Goal: Task Accomplishment & Management: Use online tool/utility

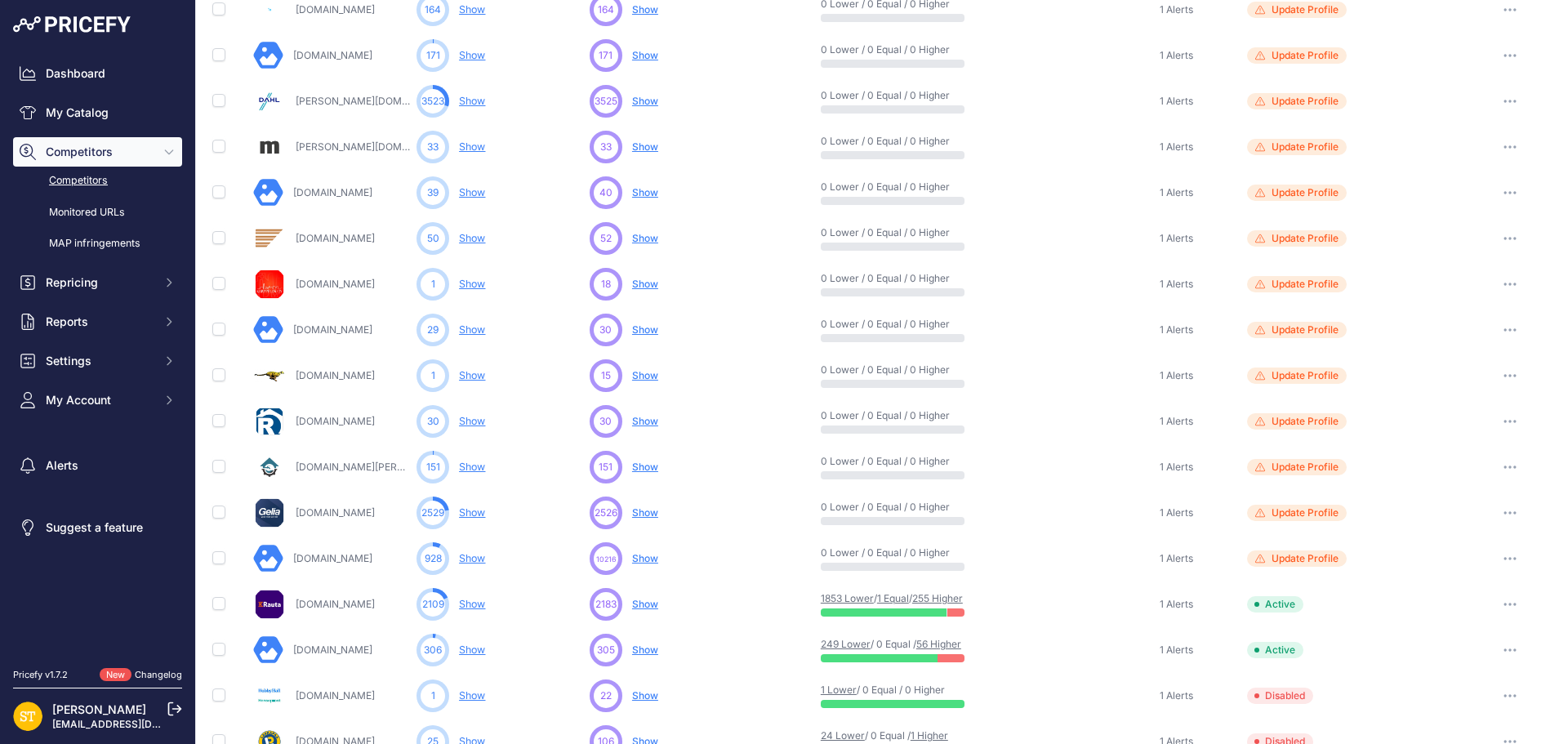
scroll to position [633, 0]
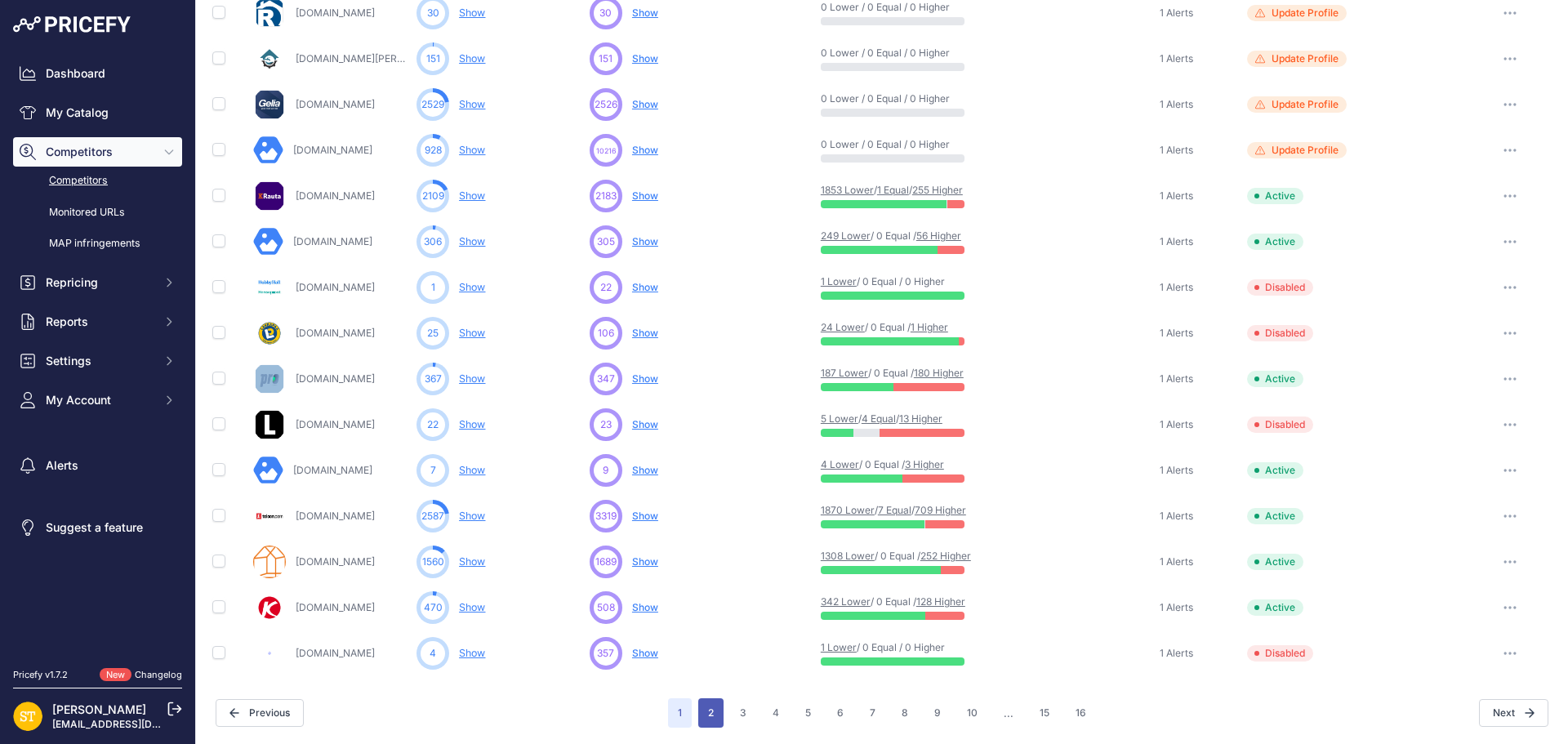
click at [709, 716] on button "2" at bounding box center [710, 713] width 25 height 30
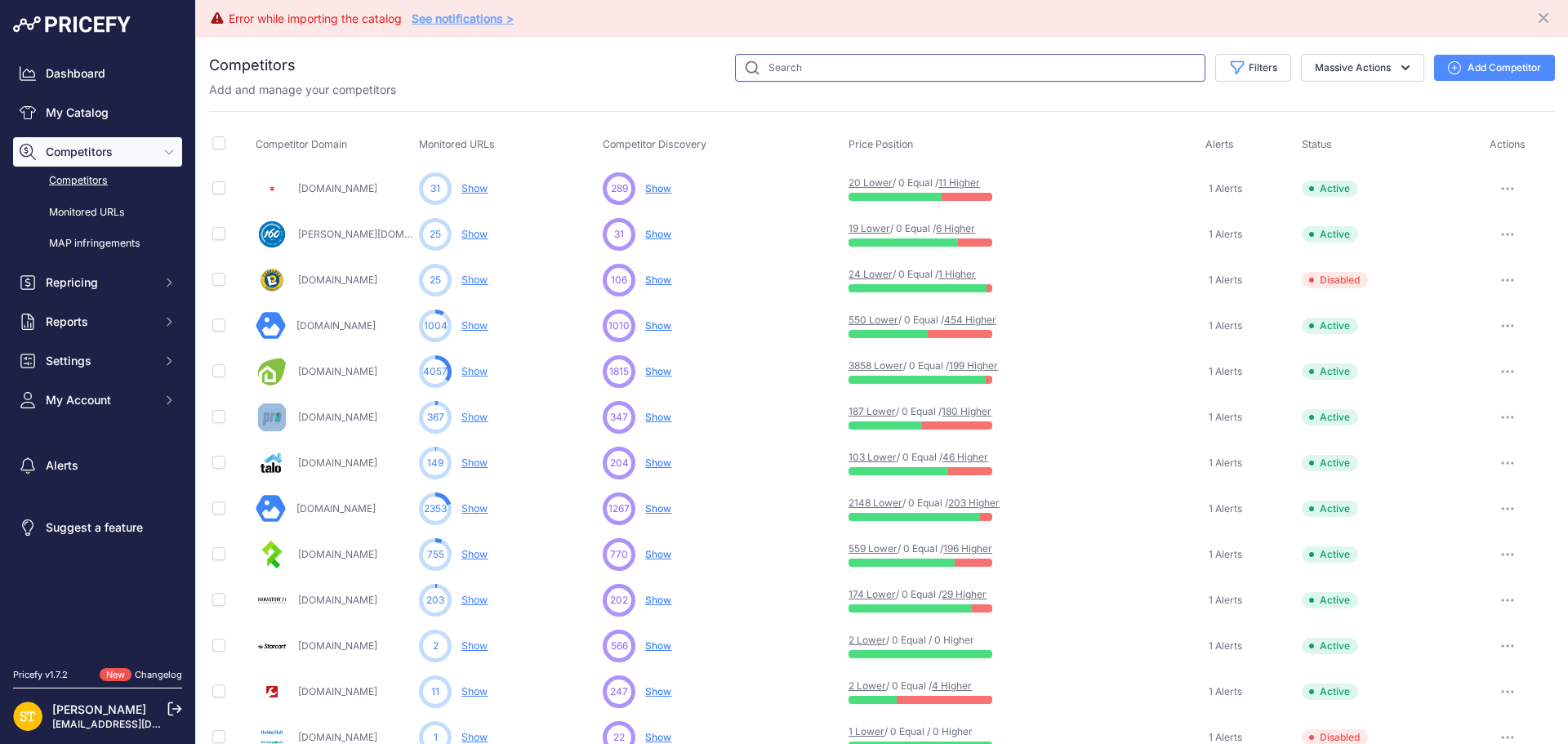
drag, startPoint x: 1072, startPoint y: 34, endPoint x: 706, endPoint y: 69, distance: 367.7
click at [706, 69] on div "Competitors" at bounding box center [882, 708] width 1346 height 1307
drag, startPoint x: 814, startPoint y: 63, endPoint x: 807, endPoint y: 53, distance: 12.2
click at [812, 59] on input "text" at bounding box center [970, 68] width 471 height 28
click at [841, 73] on input "text" at bounding box center [970, 68] width 471 height 28
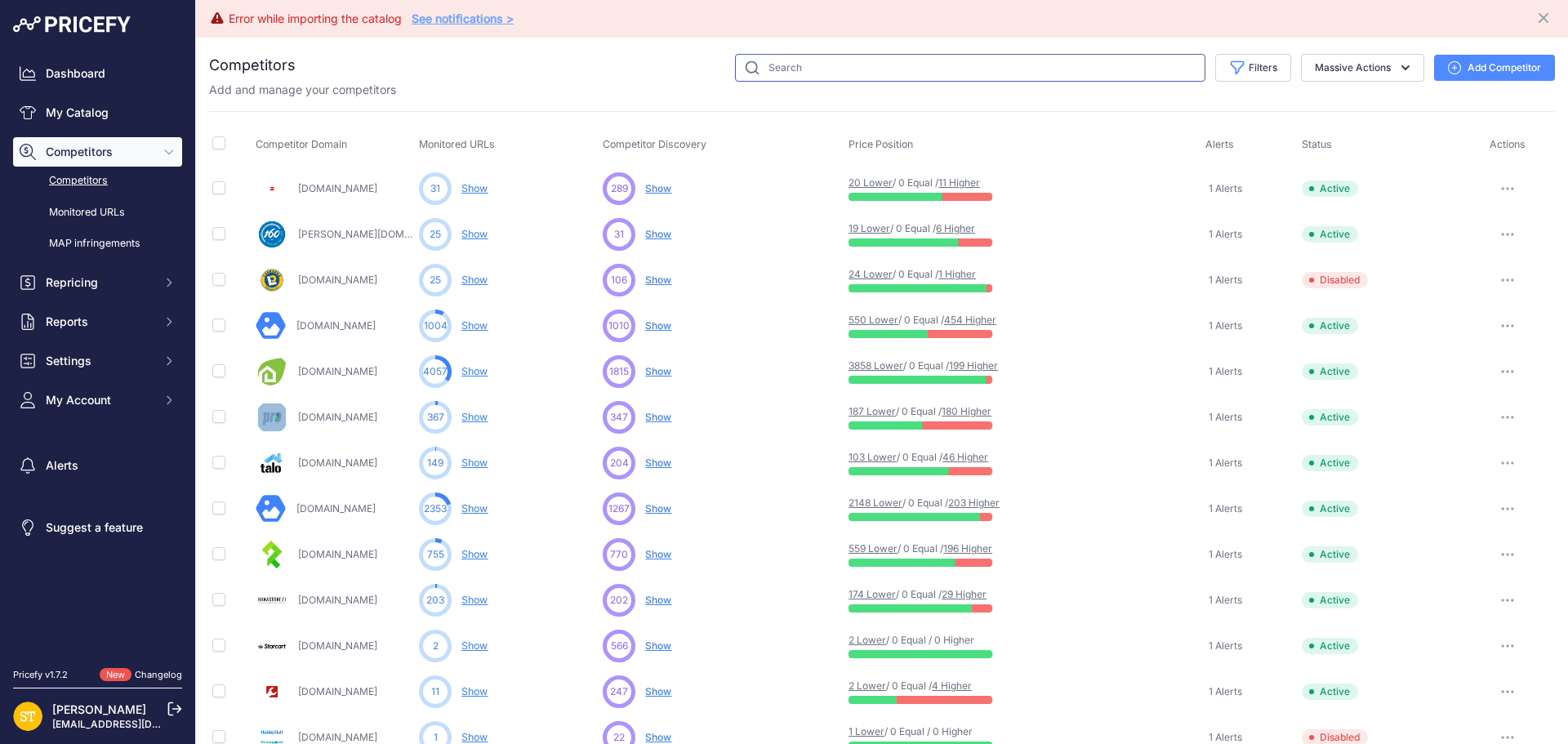
click at [841, 72] on input "text" at bounding box center [970, 68] width 471 height 28
type input "taloosi"
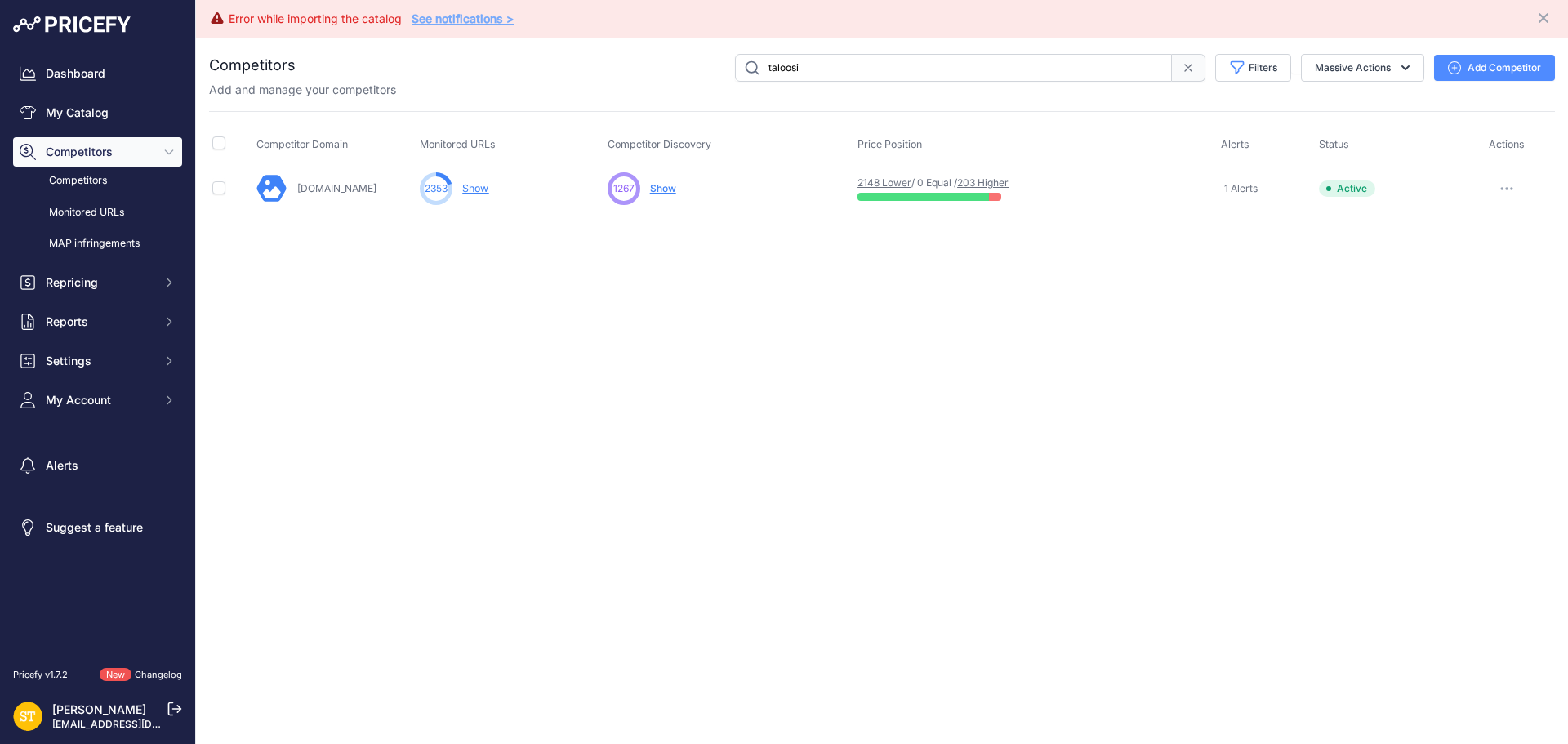
click at [992, 184] on link "203 Higher" at bounding box center [982, 182] width 51 height 12
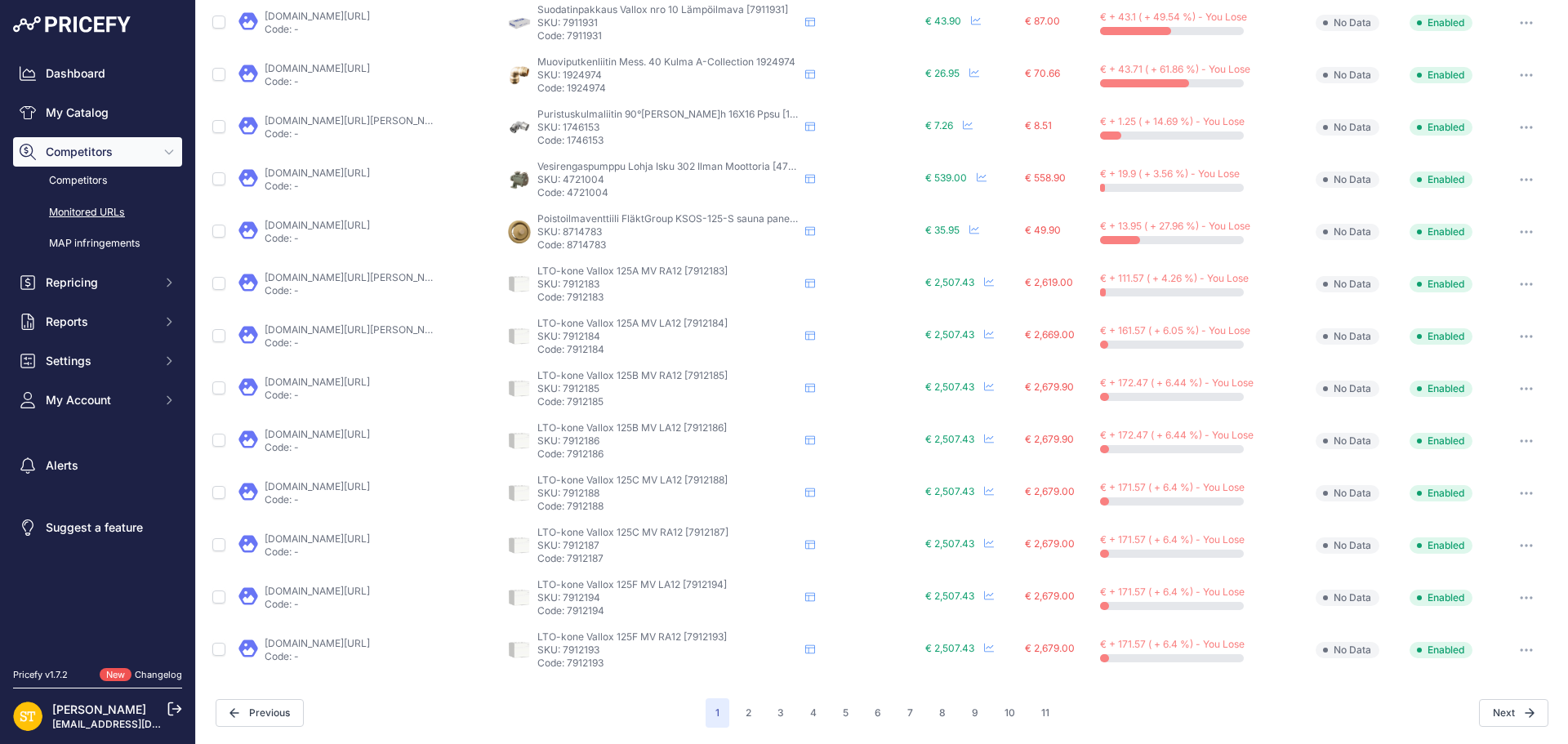
scroll to position [510, 0]
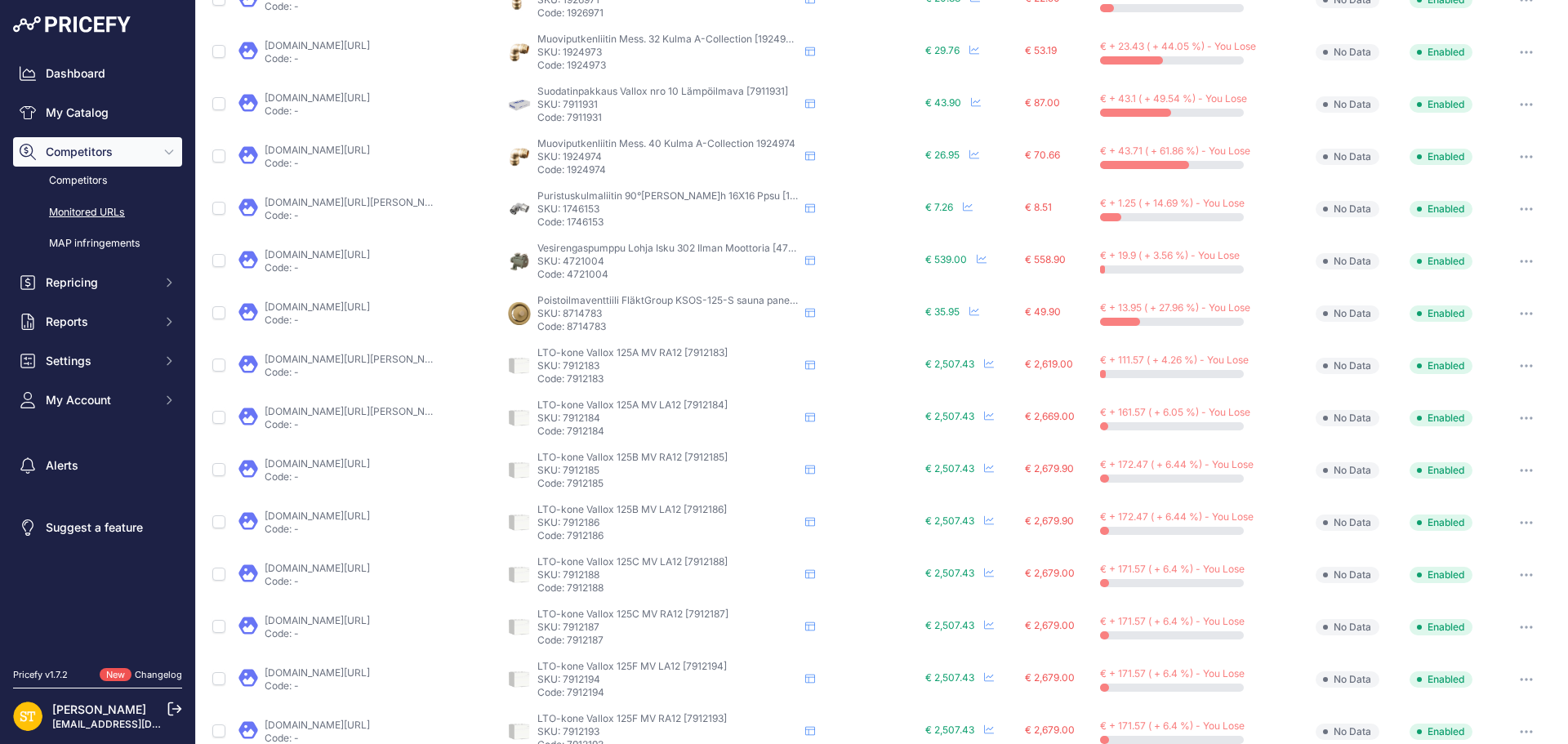
click at [583, 363] on p "SKU: 7912183" at bounding box center [668, 365] width 261 height 13
copy p "7912183"
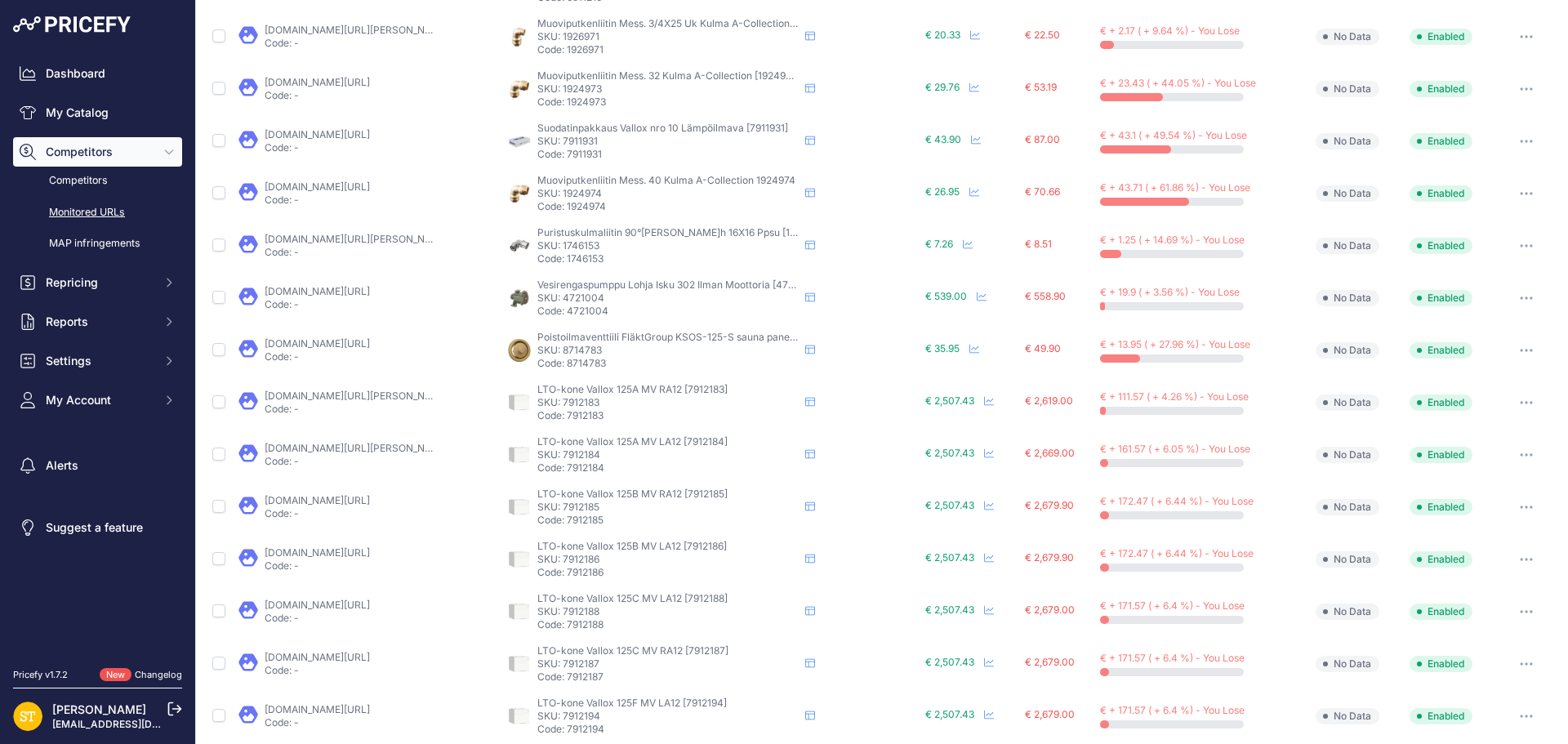
scroll to position [546, 0]
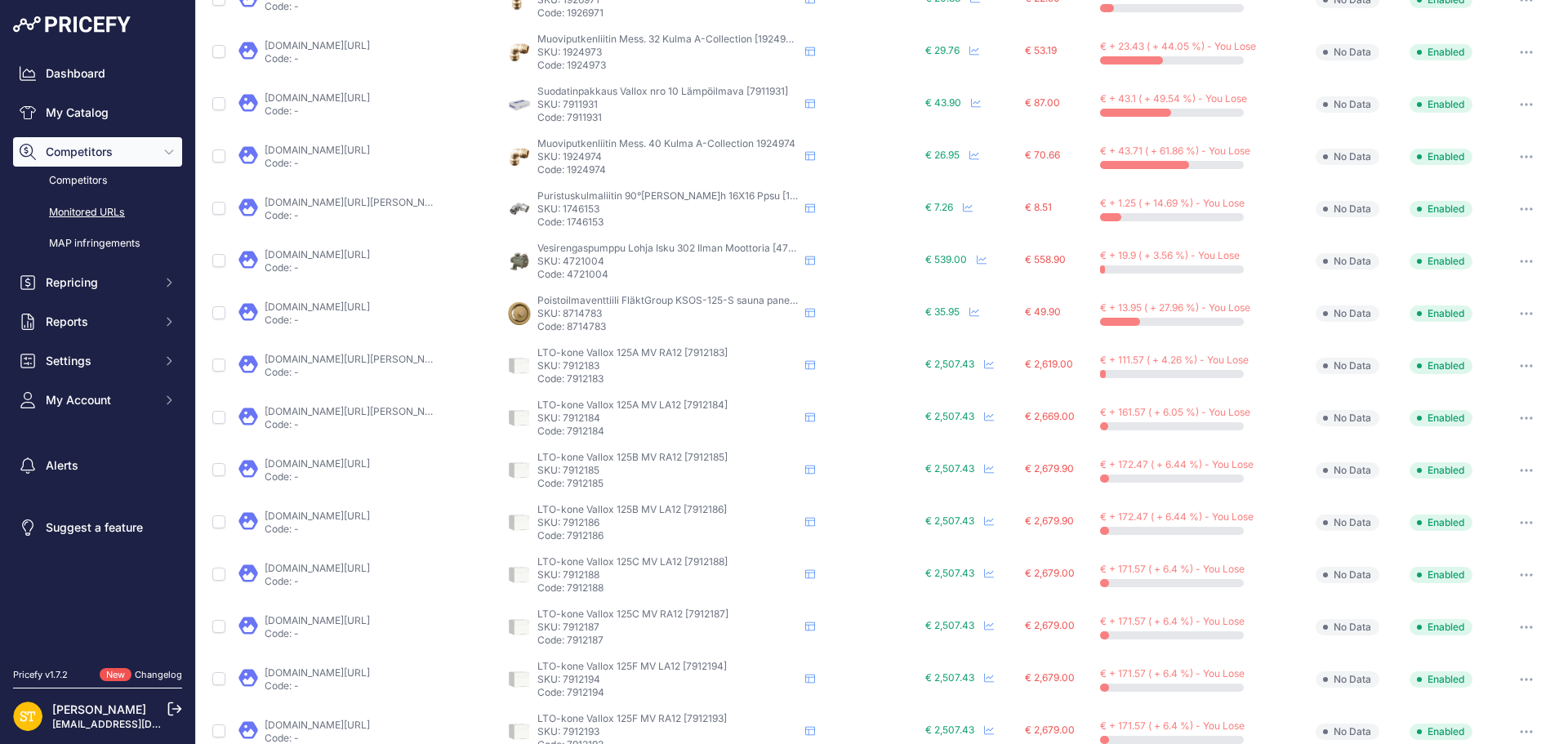
click at [578, 420] on p "SKU: 7912184" at bounding box center [668, 418] width 261 height 13
copy p "7912184"
click at [585, 464] on p "SKU: 7912185" at bounding box center [668, 470] width 261 height 13
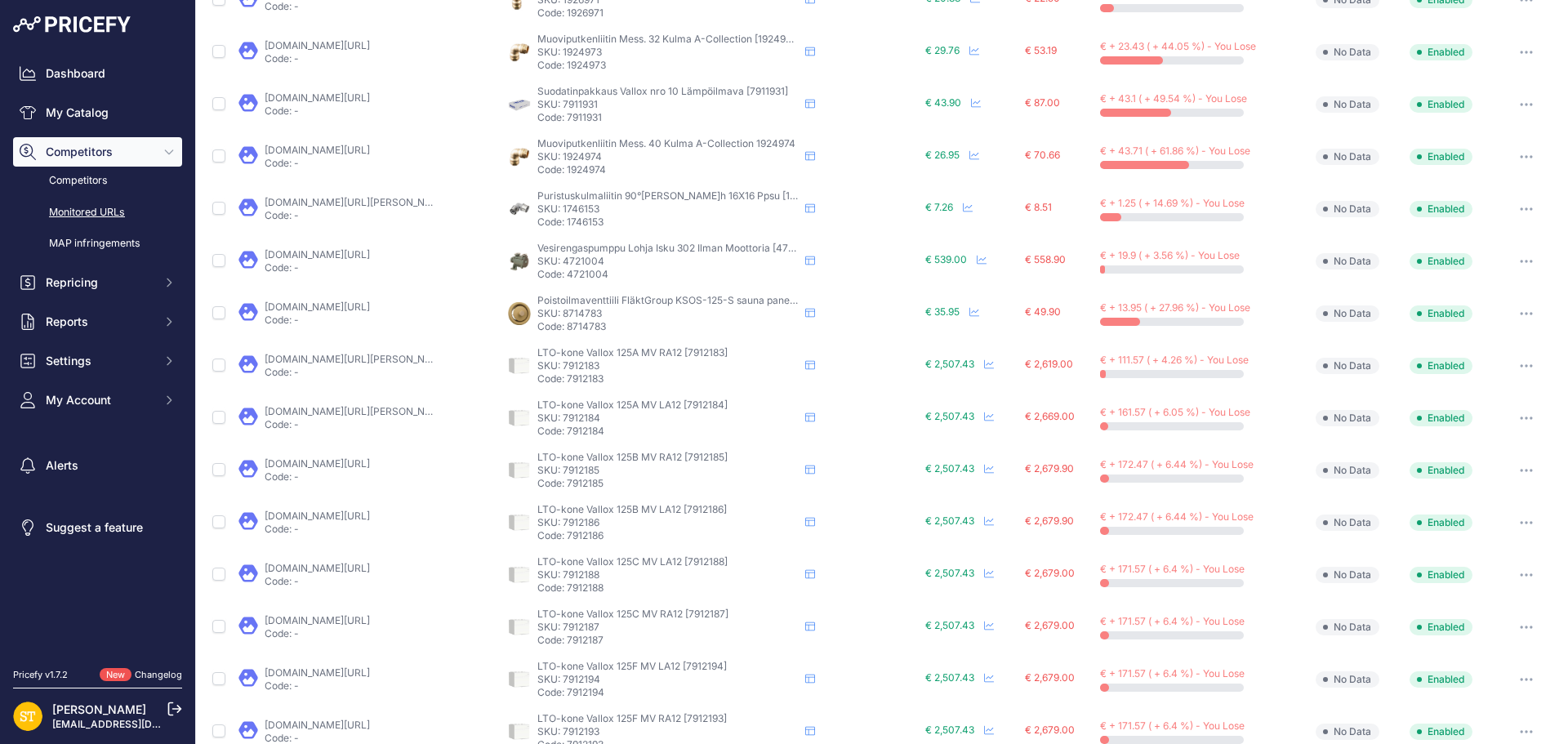
copy p "7912185"
click at [579, 525] on p "SKU: 7912186" at bounding box center [668, 522] width 261 height 13
copy p "7912186"
click at [581, 570] on p "SKU: 7912188" at bounding box center [668, 575] width 261 height 13
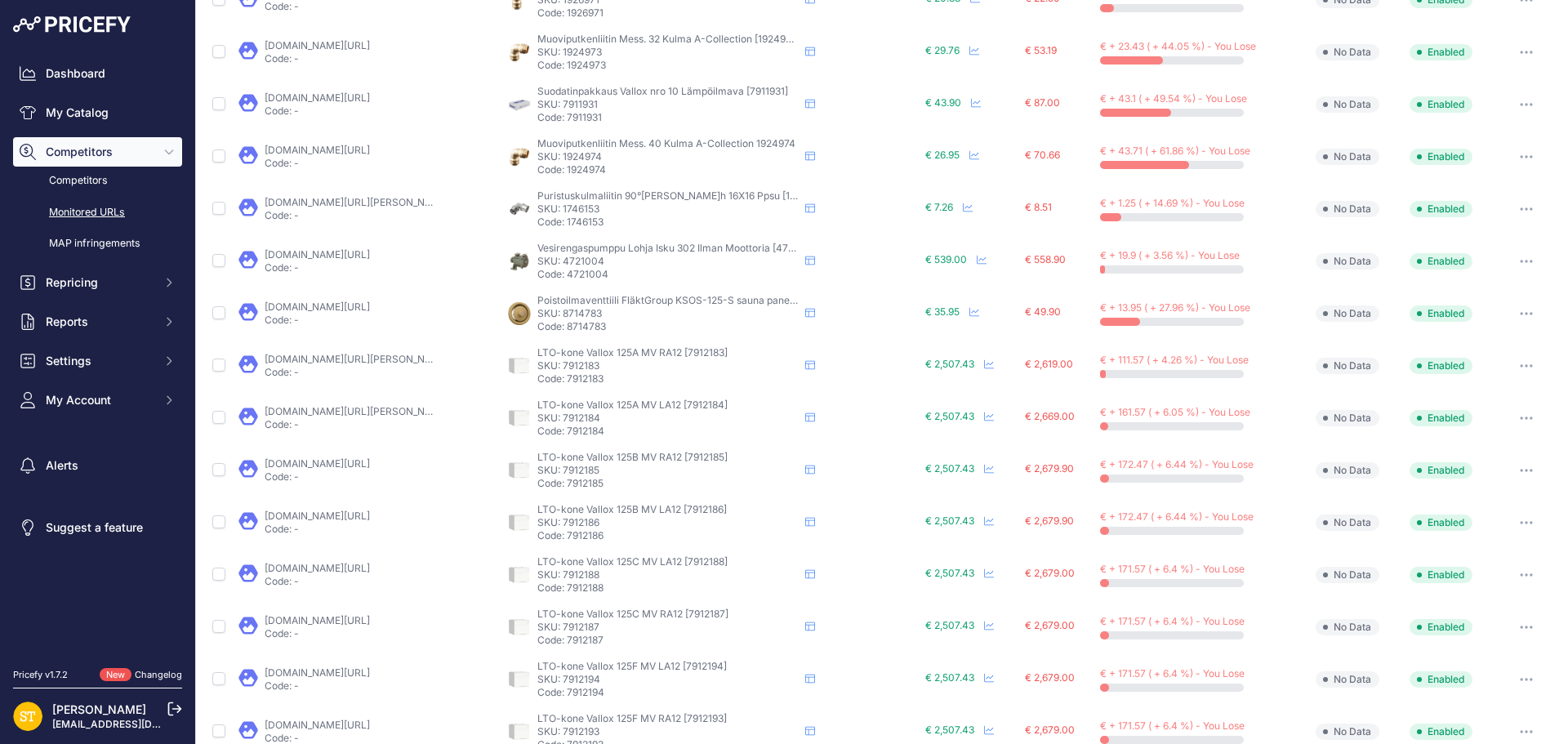
click at [581, 570] on p "SKU: 7912188" at bounding box center [668, 575] width 261 height 13
copy p "7912188"
click at [583, 627] on p "SKU: 7912187" at bounding box center [668, 627] width 261 height 13
copy p "7912187"
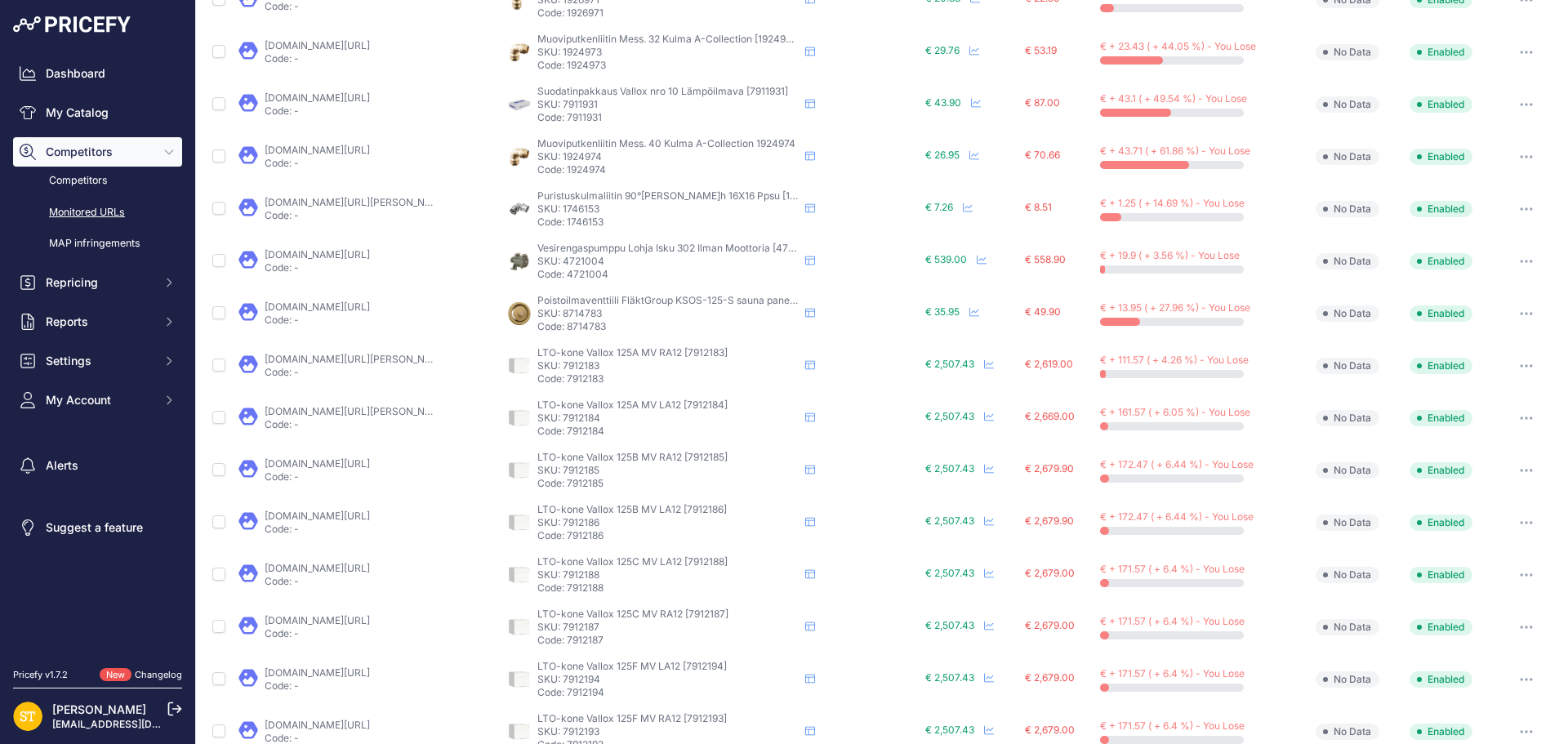
scroll to position [628, 0]
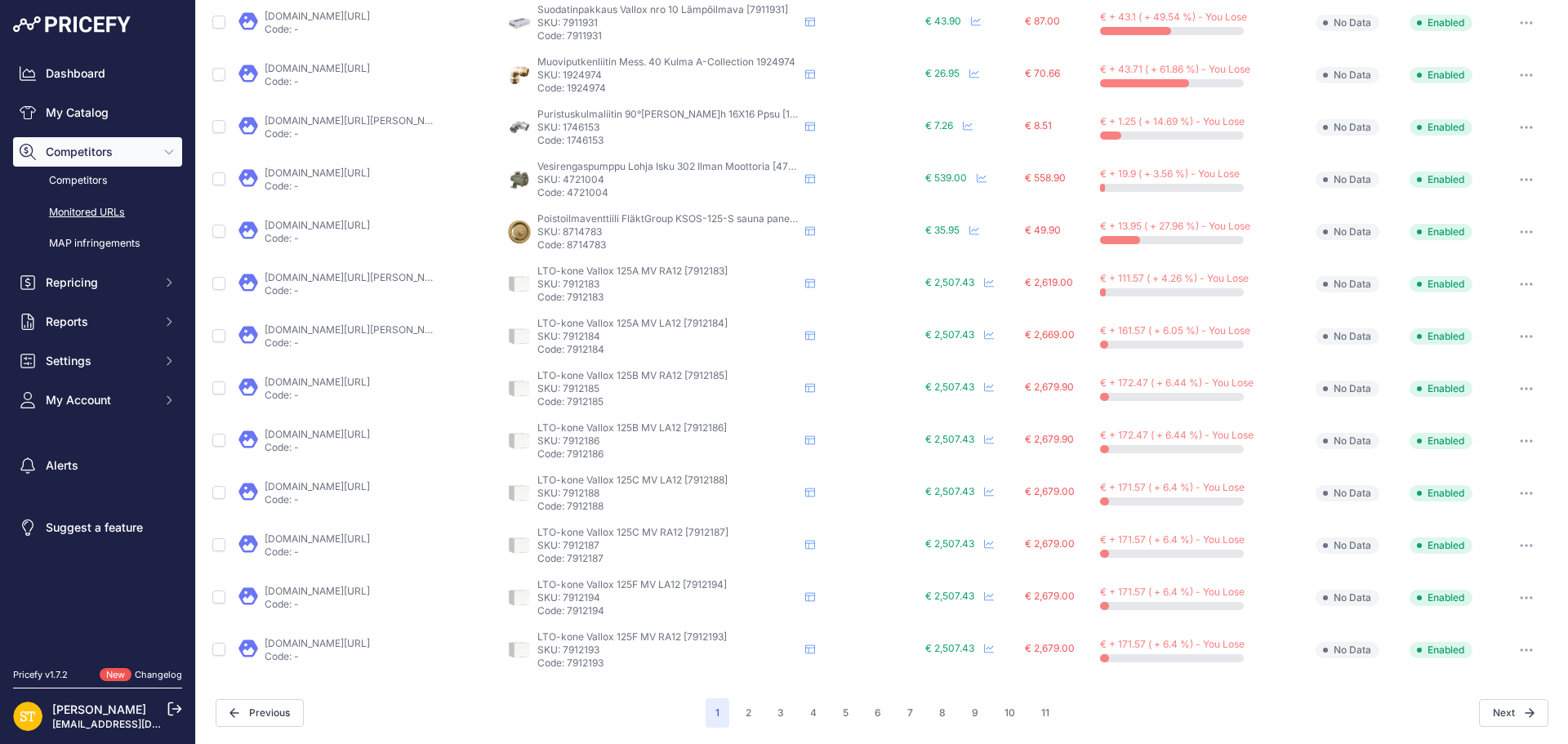
click at [575, 593] on p "SKU: 7912194" at bounding box center [668, 597] width 261 height 13
copy p "7912194"
click at [581, 650] on p "SKU: 7912193" at bounding box center [668, 649] width 261 height 13
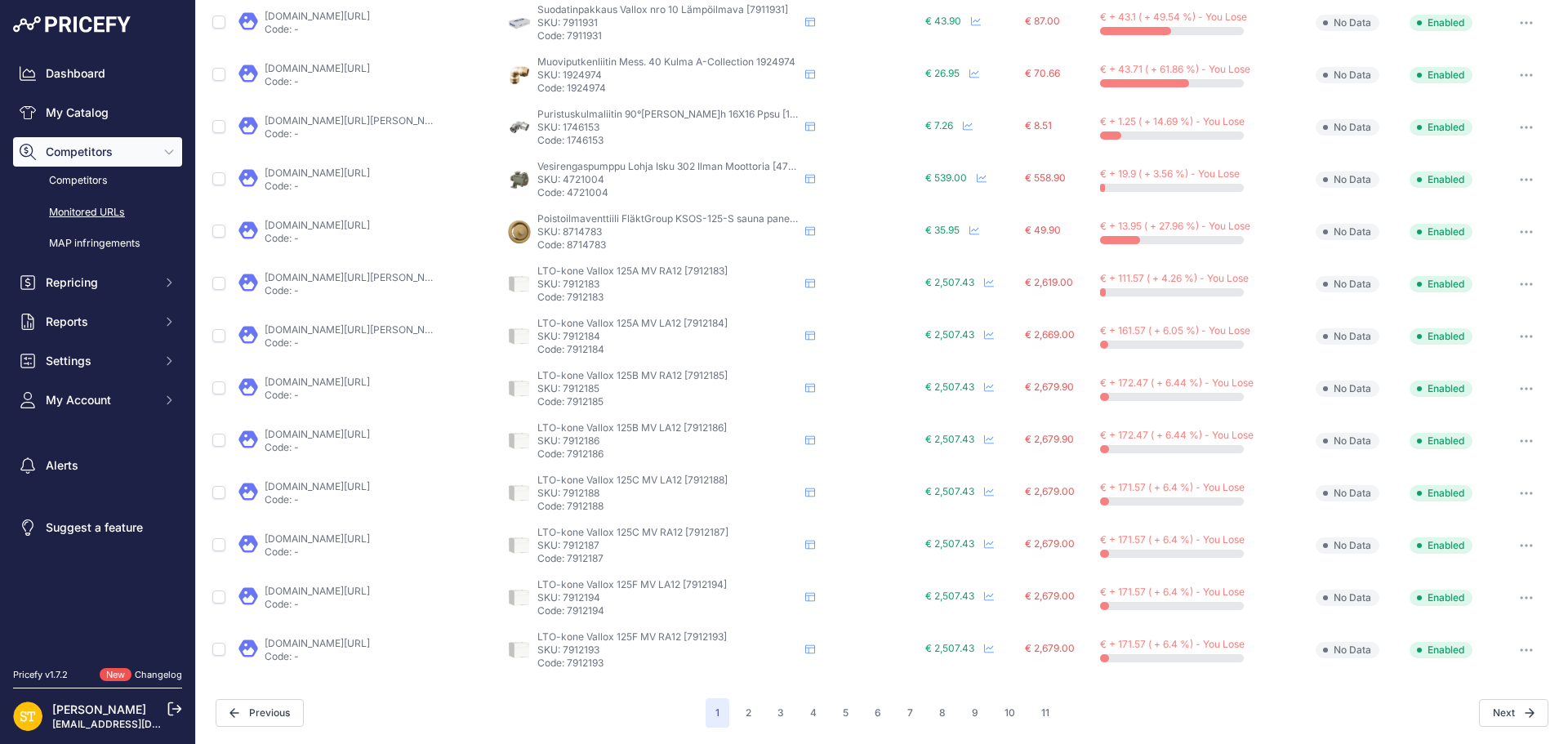
copy p "7912193"
click at [751, 710] on button "2" at bounding box center [748, 713] width 25 height 30
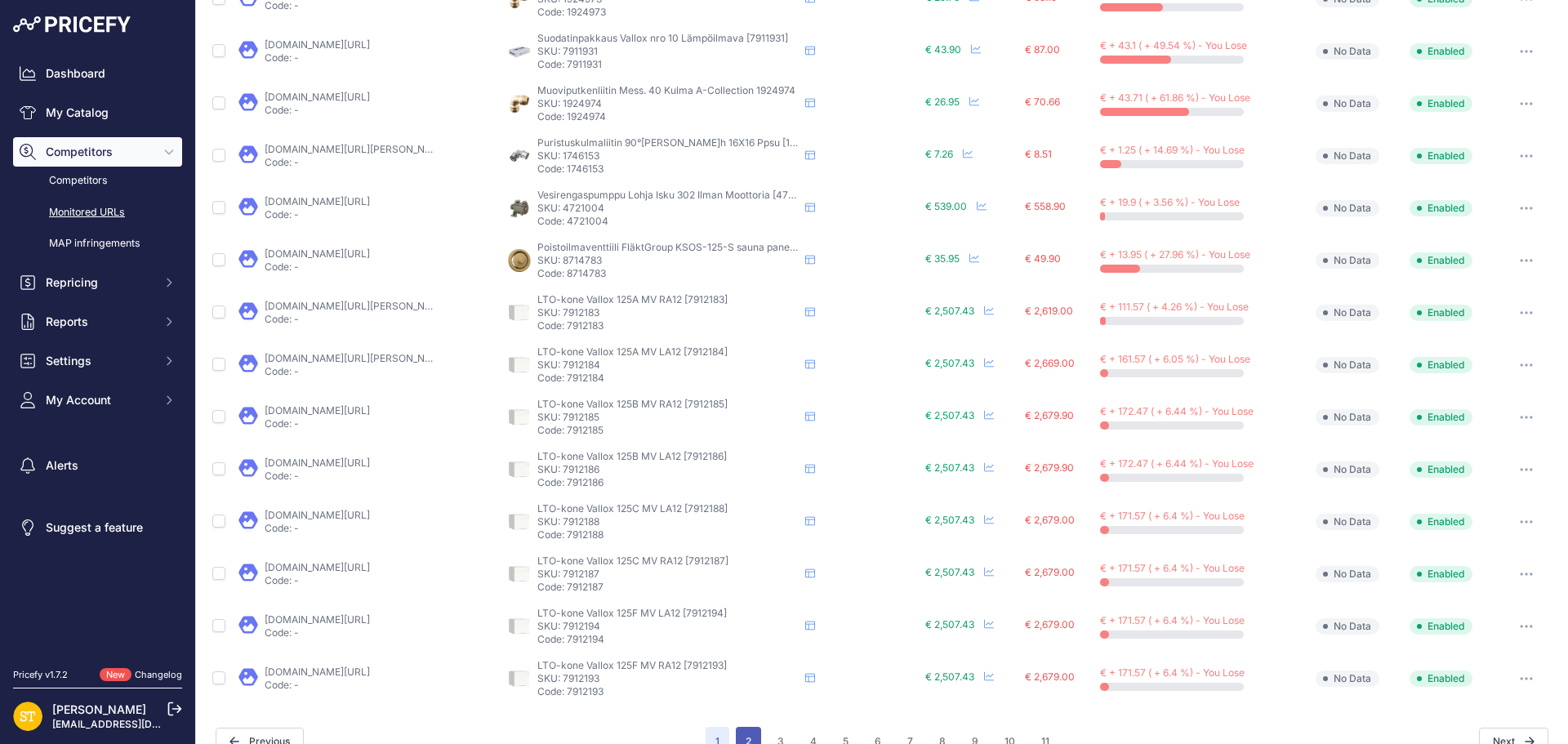
scroll to position [656, 0]
